Goal: Task Accomplishment & Management: Complete application form

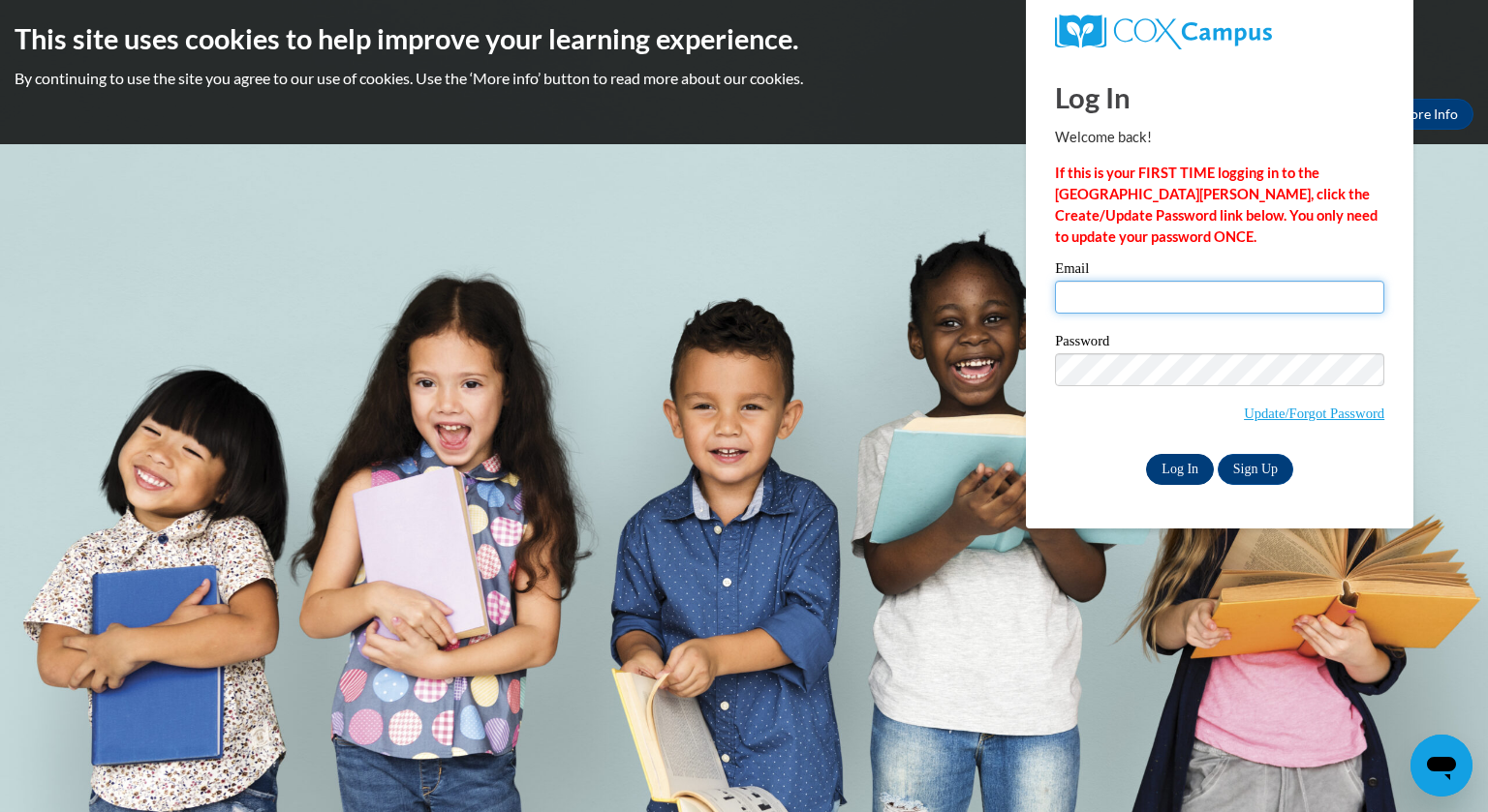
type input "jzarletti@whitnall.com"
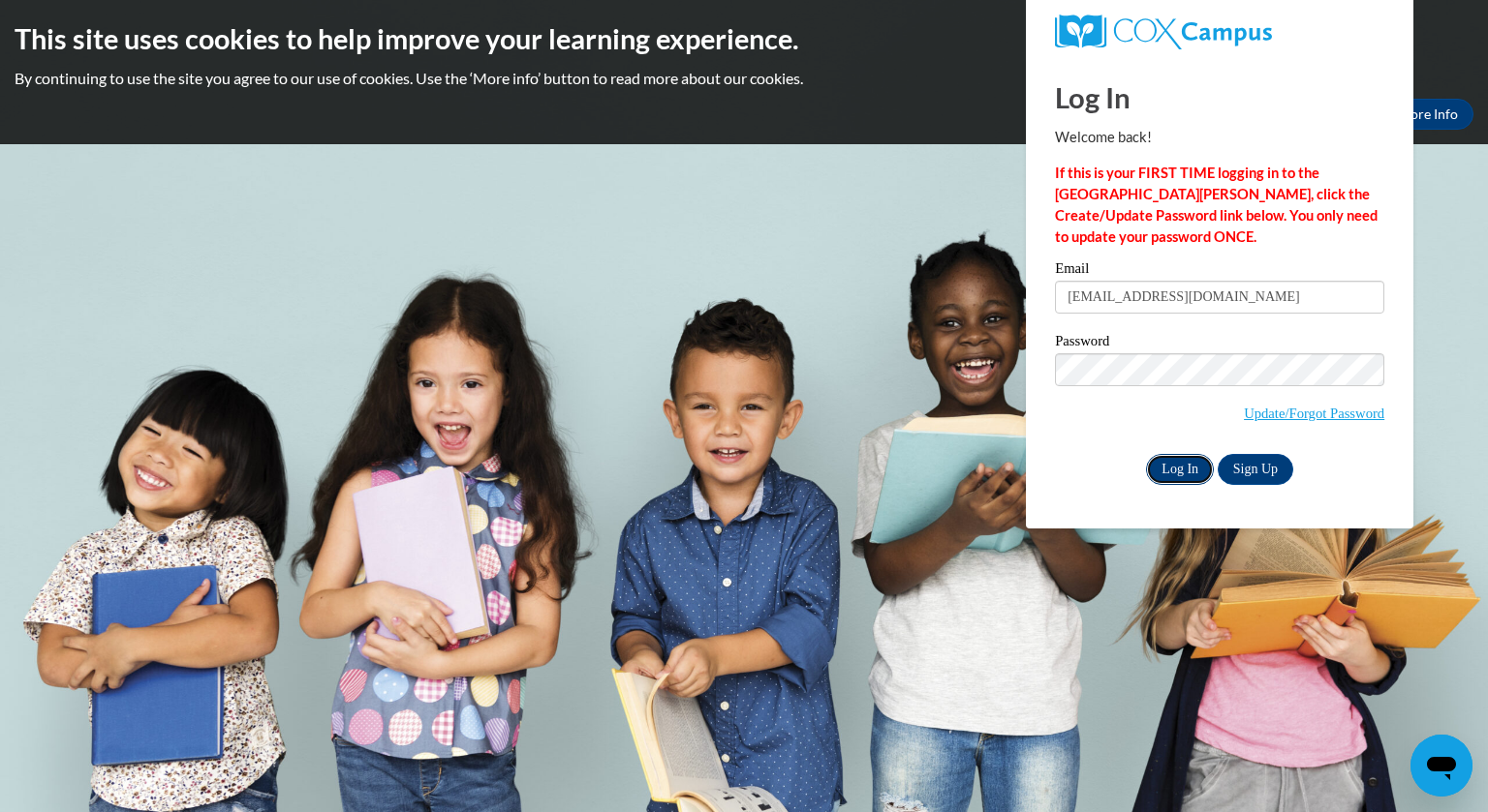
click at [1170, 459] on input "Log In" at bounding box center [1180, 470] width 68 height 31
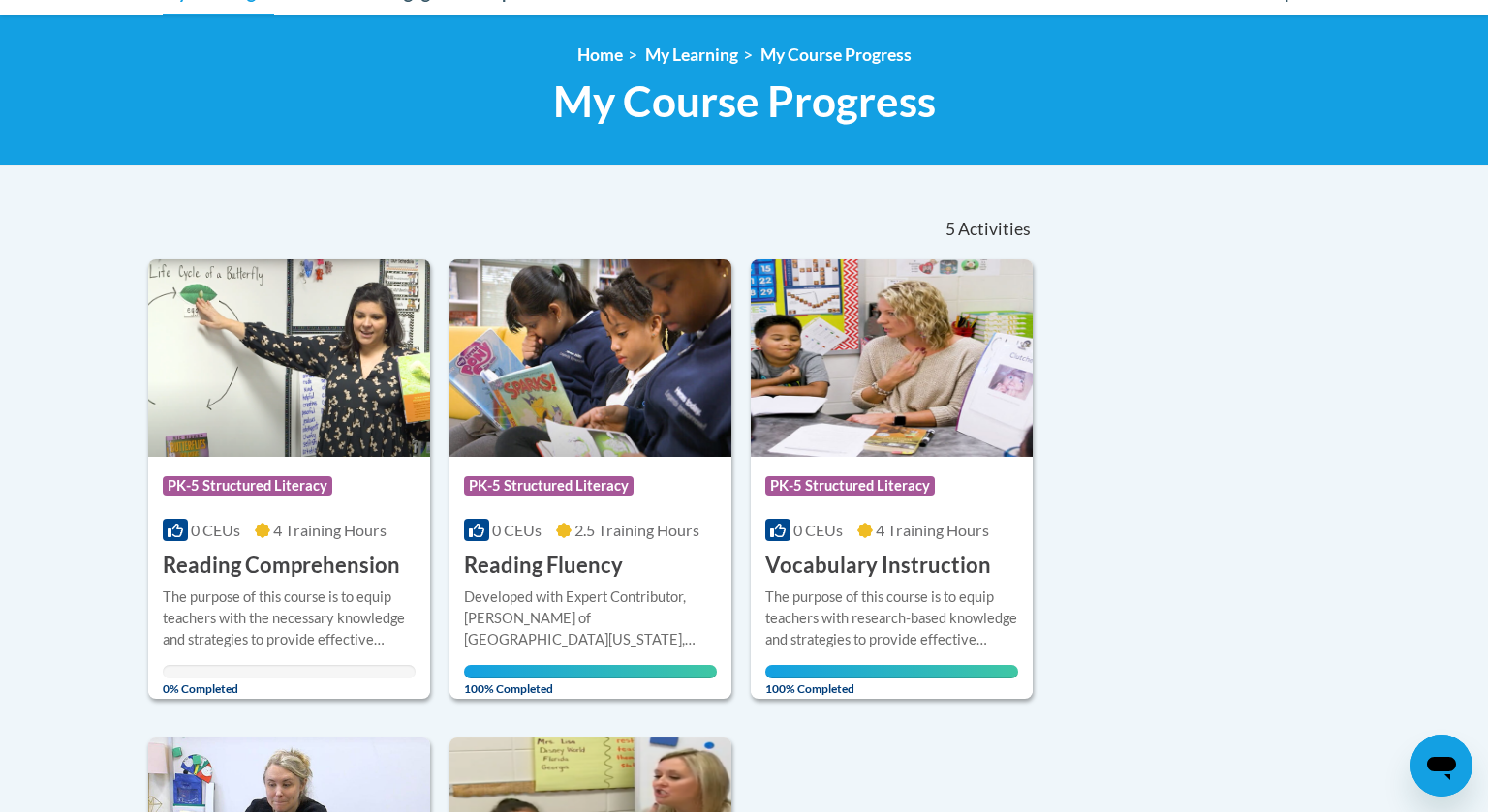
scroll to position [170, 0]
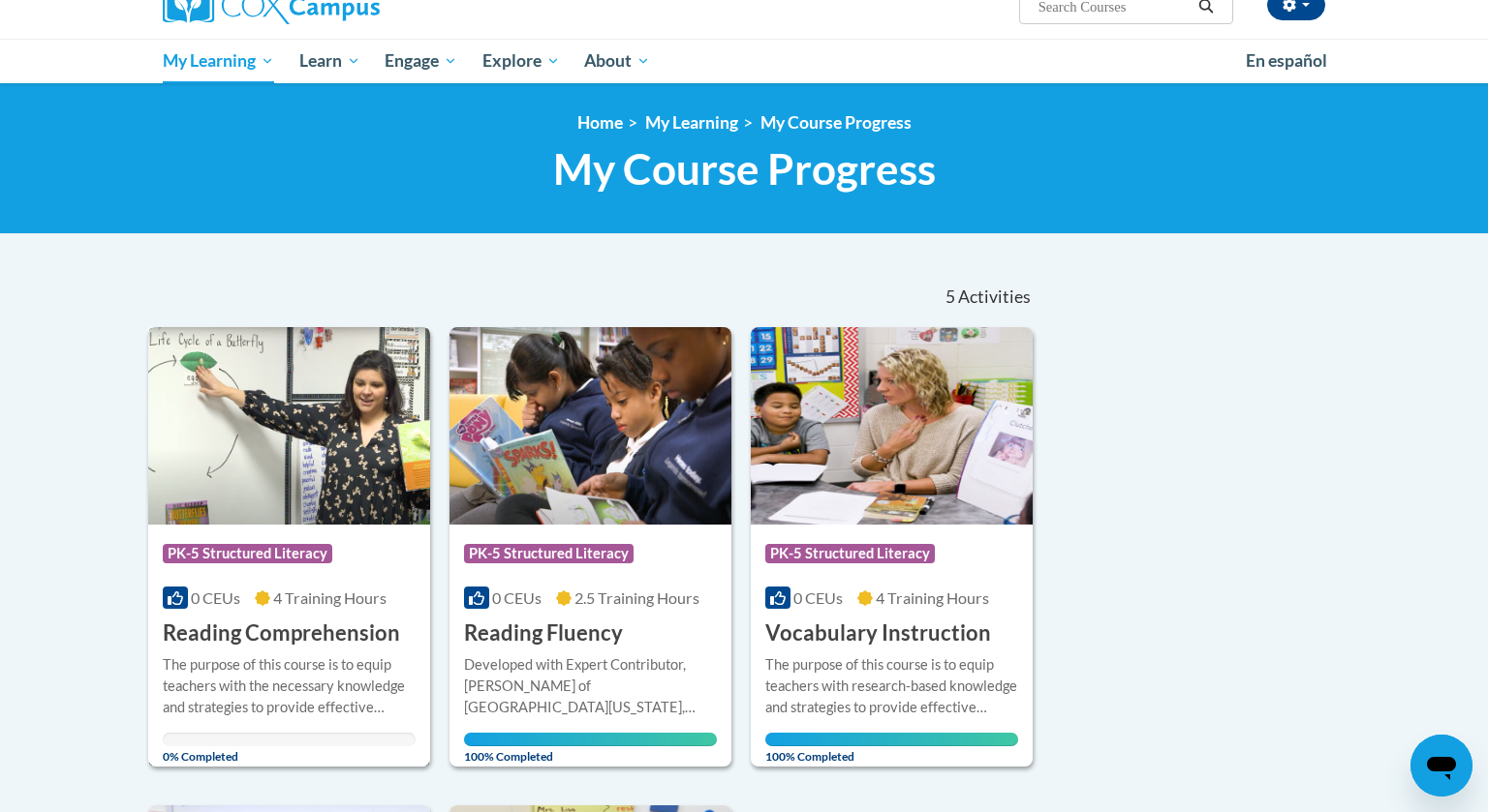
click at [403, 417] on img at bounding box center [289, 426] width 282 height 198
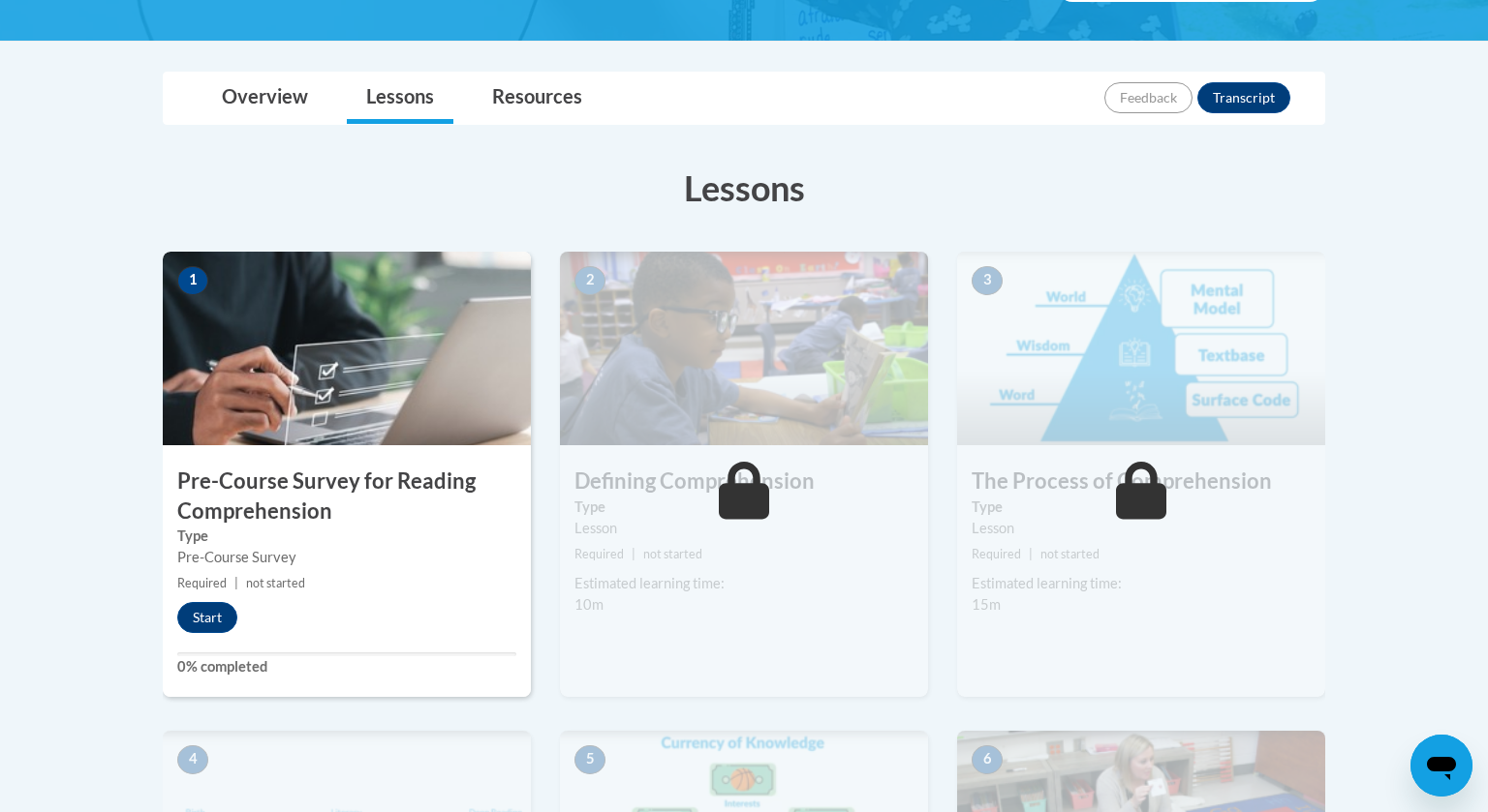
scroll to position [401, 0]
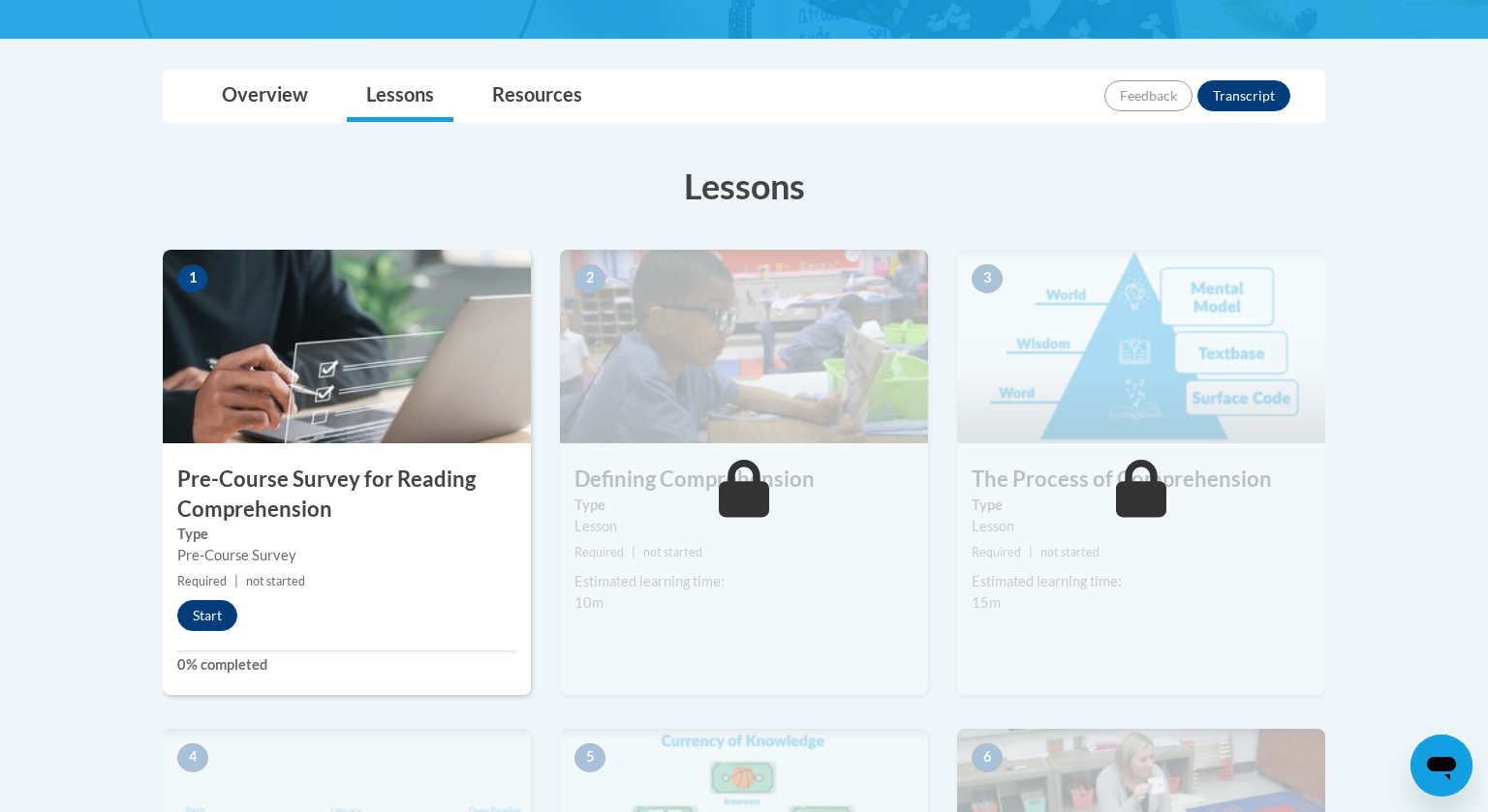
click at [380, 499] on h3 "Pre-Course Survey for Reading Comprehension" at bounding box center [346, 495] width 368 height 60
click at [219, 612] on button "Start" at bounding box center [208, 616] width 60 height 31
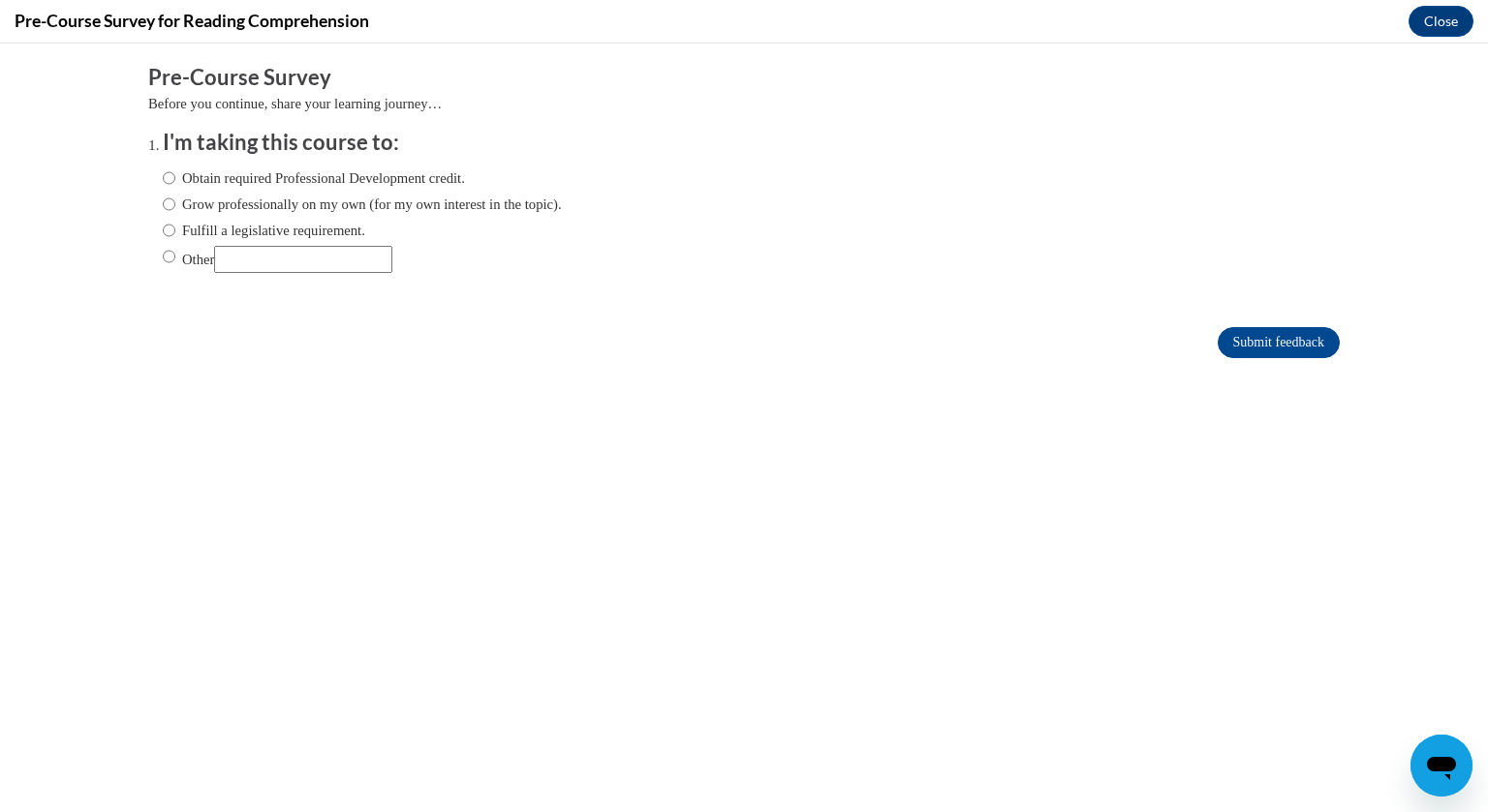
scroll to position [0, 0]
click at [246, 228] on label "Fulfill a legislative requirement." at bounding box center [264, 230] width 203 height 21
click at [176, 228] on input "Fulfill a legislative requirement." at bounding box center [169, 230] width 13 height 21
radio input "true"
click at [1240, 337] on input "Submit feedback" at bounding box center [1278, 343] width 122 height 31
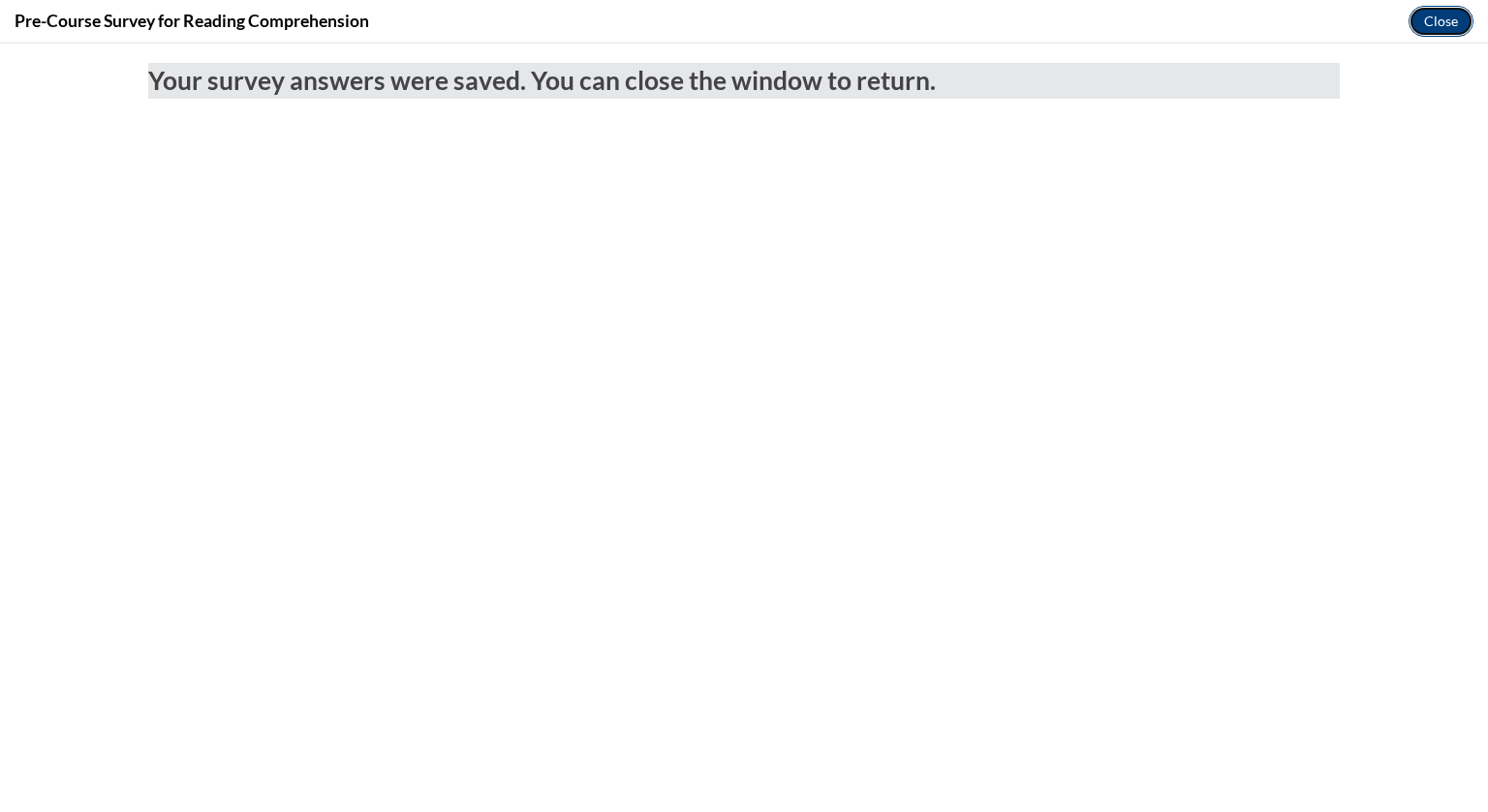
click at [1437, 28] on button "Close" at bounding box center [1440, 21] width 65 height 31
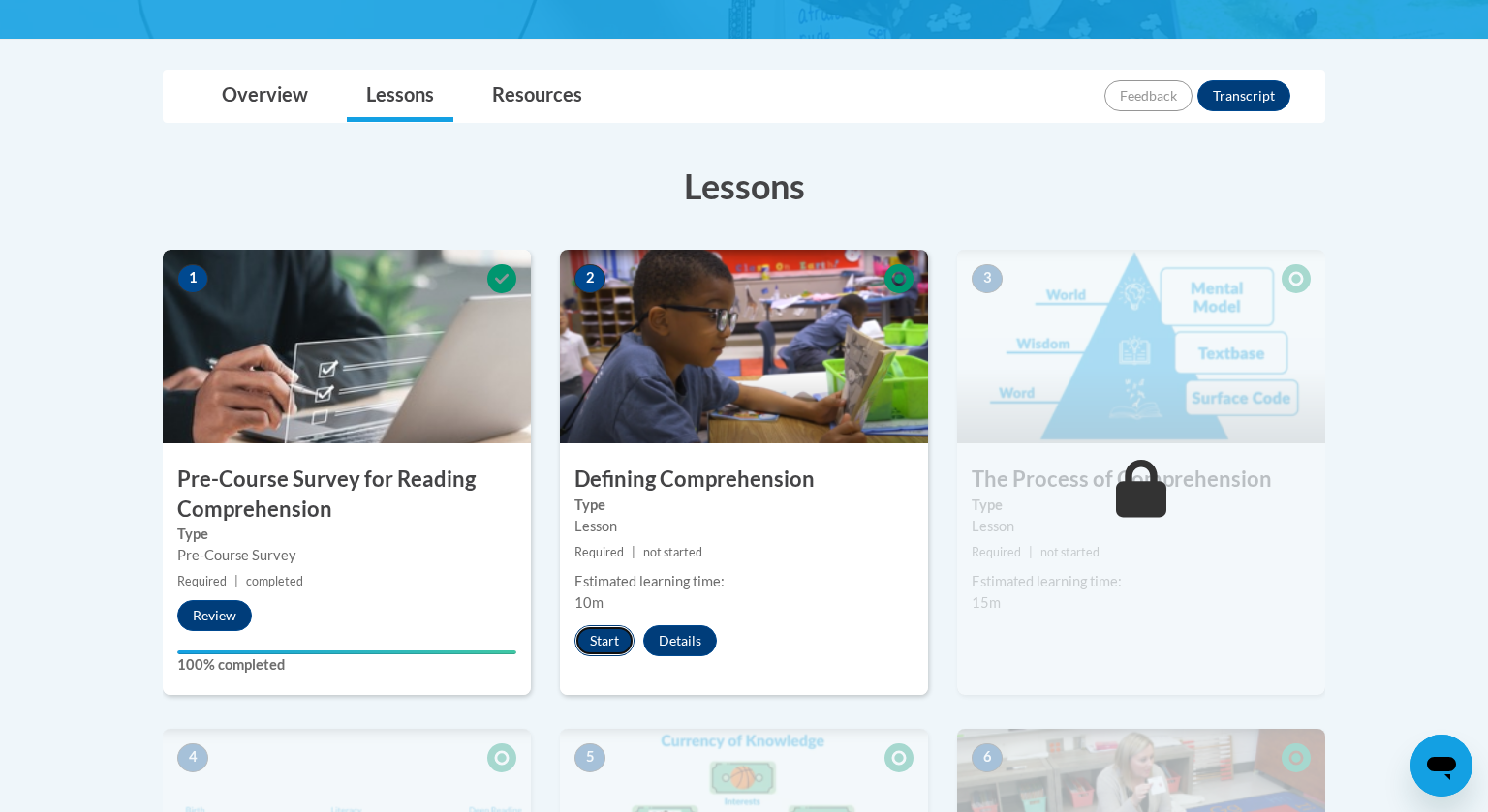
click at [606, 639] on button "Start" at bounding box center [605, 641] width 60 height 31
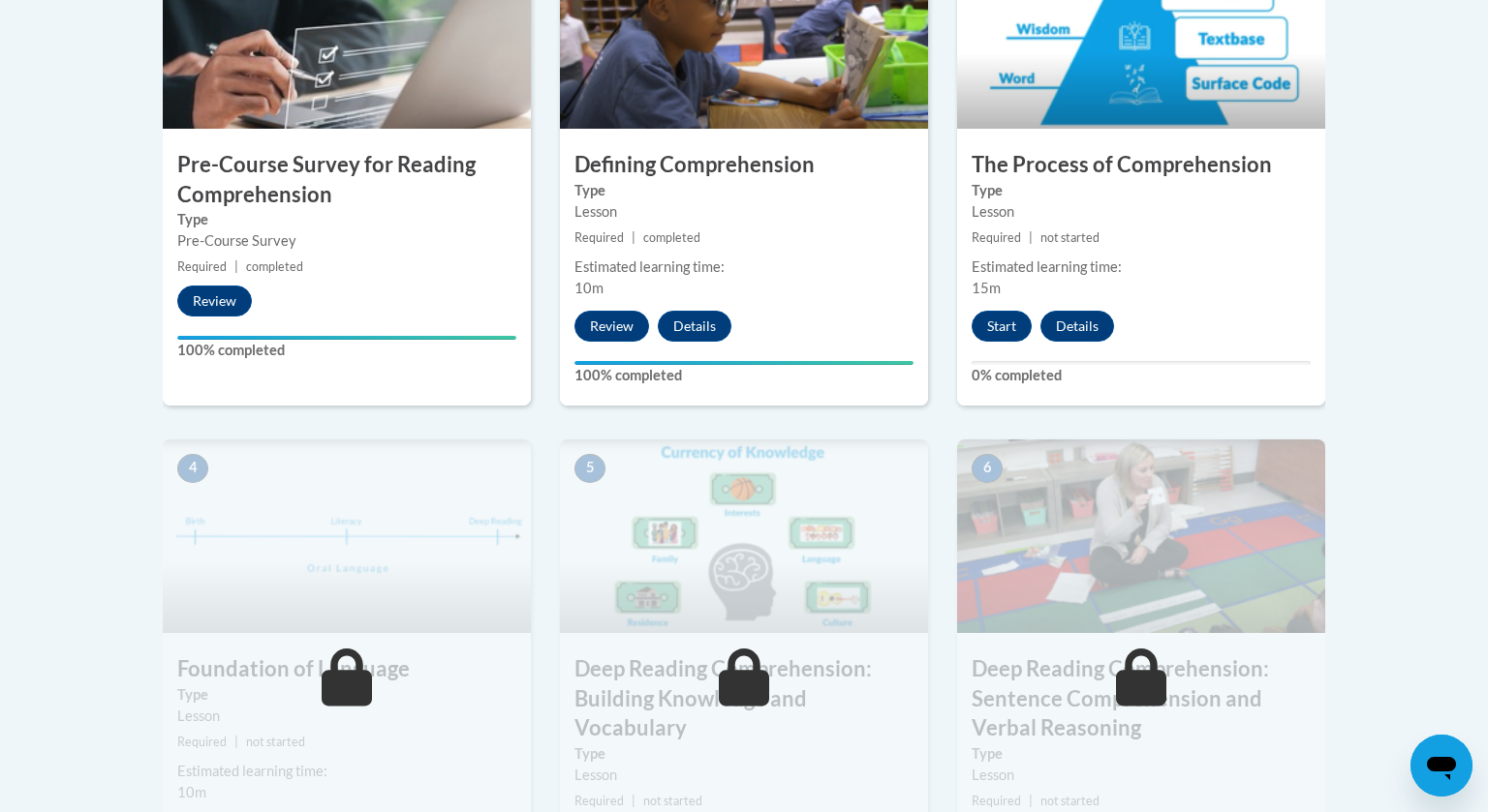
scroll to position [704, 0]
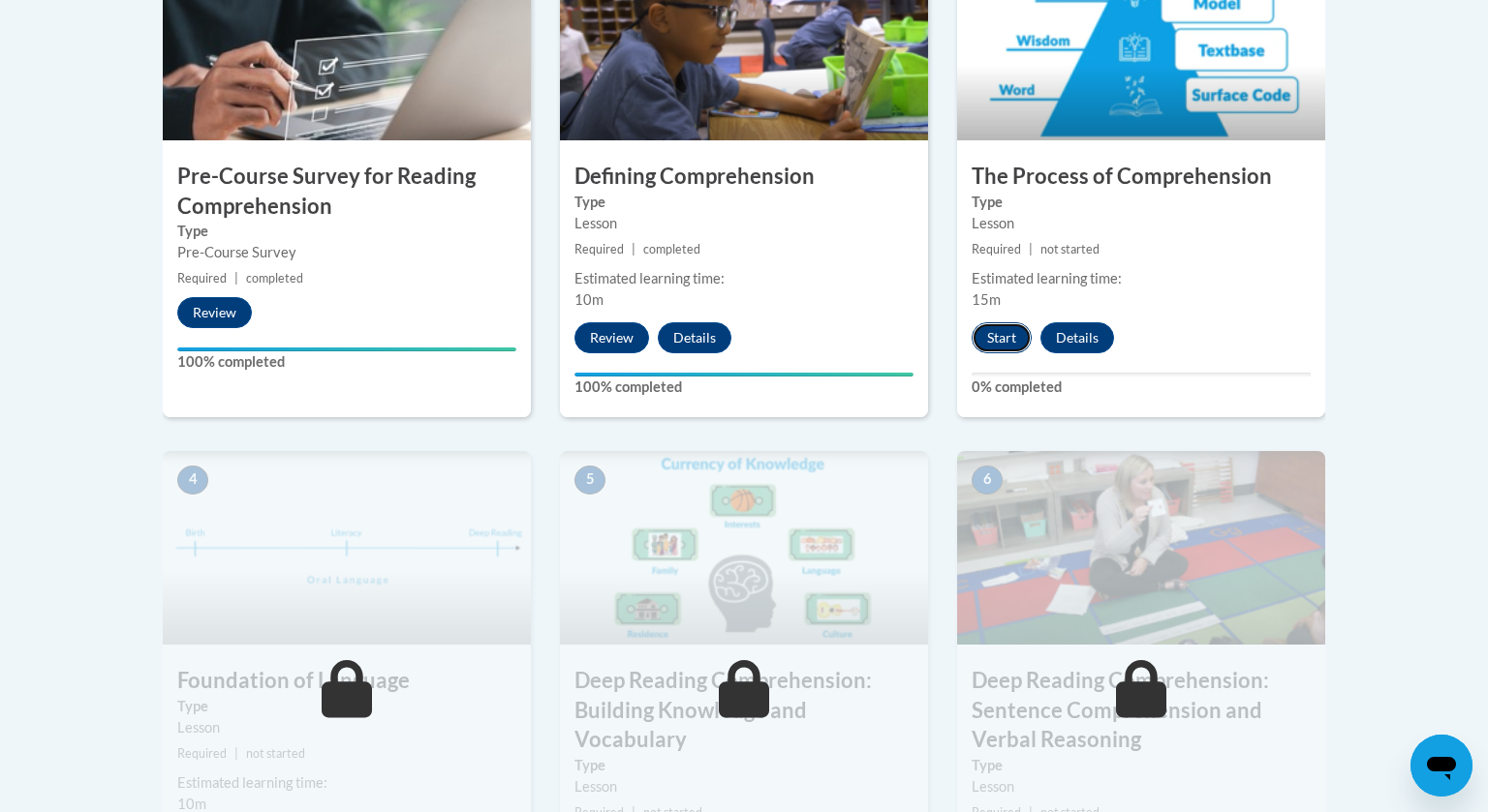
click at [994, 337] on button "Start" at bounding box center [1001, 338] width 60 height 31
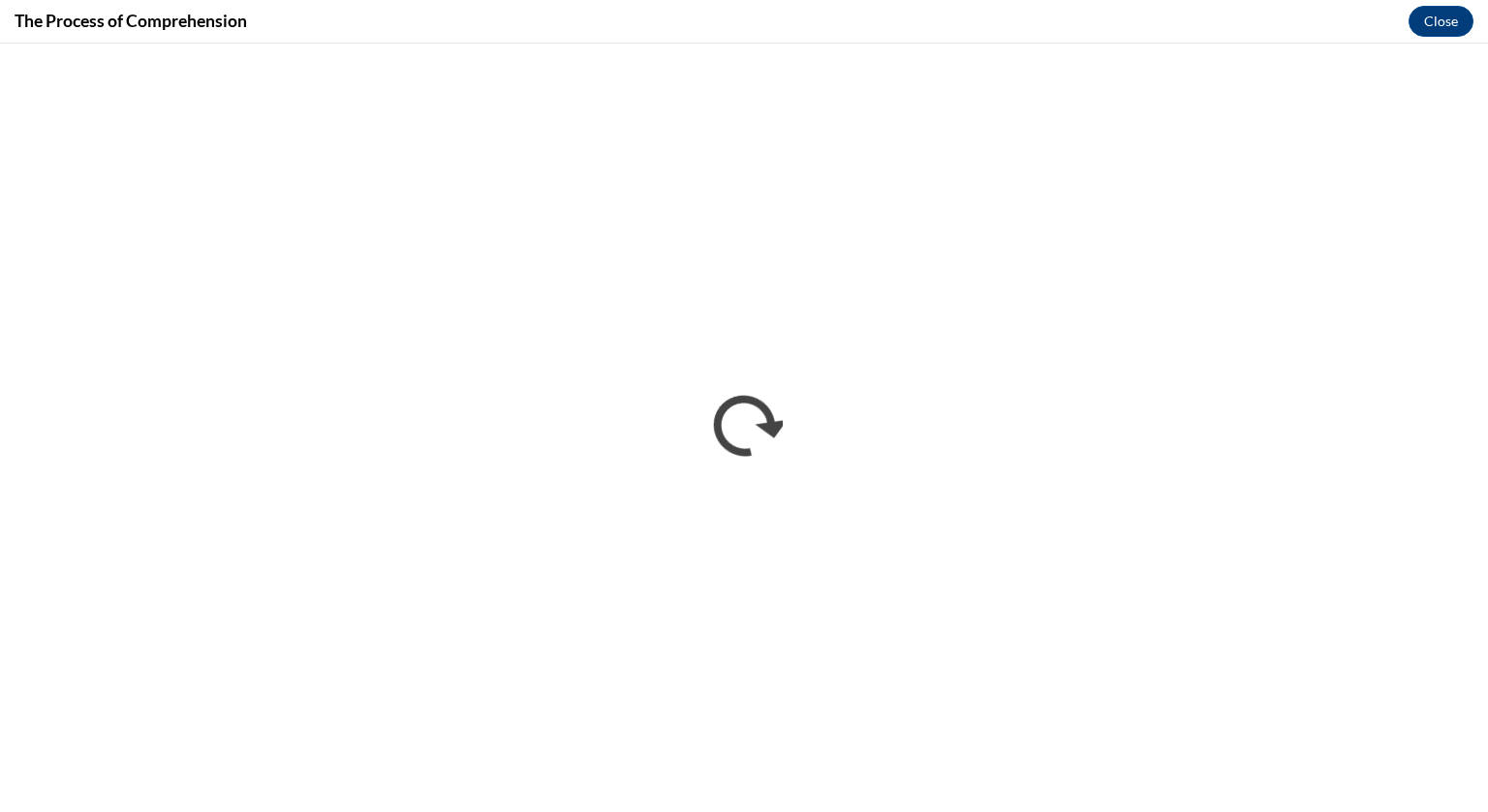
scroll to position [0, 0]
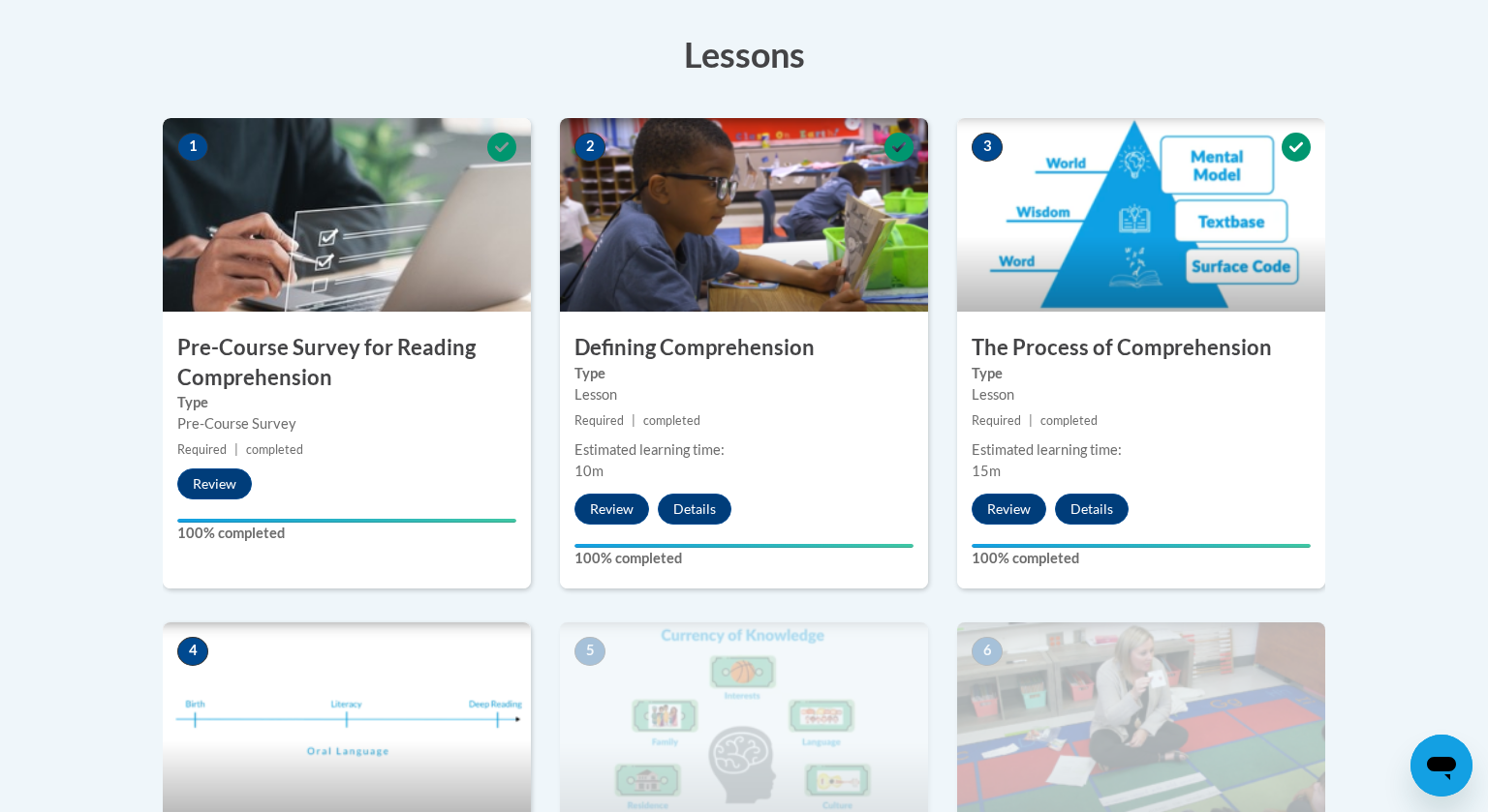
scroll to position [525, 0]
